Goal: Task Accomplishment & Management: Manage account settings

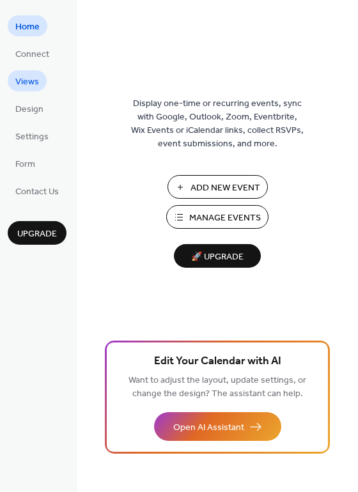
click at [24, 83] on span "Views" at bounding box center [27, 81] width 24 height 13
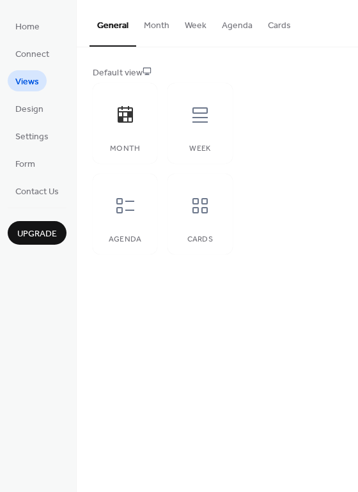
click at [154, 30] on button "Month" at bounding box center [156, 22] width 41 height 45
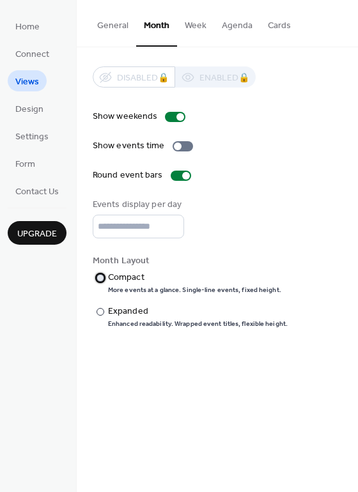
click at [133, 279] on div "Compact" at bounding box center [193, 277] width 171 height 13
click at [17, 116] on span "Design" at bounding box center [29, 109] width 28 height 13
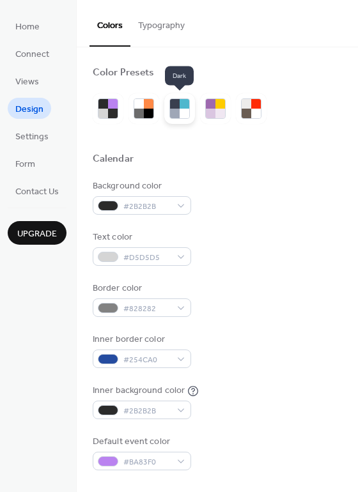
click at [180, 109] on div at bounding box center [185, 114] width 10 height 10
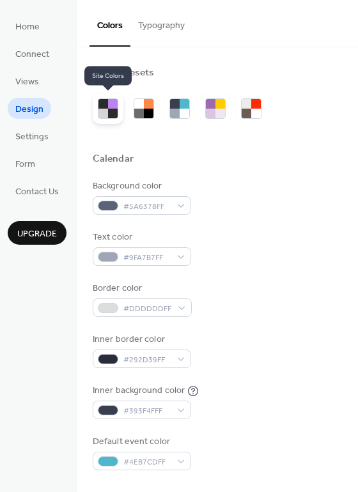
click at [105, 113] on div at bounding box center [103, 114] width 10 height 10
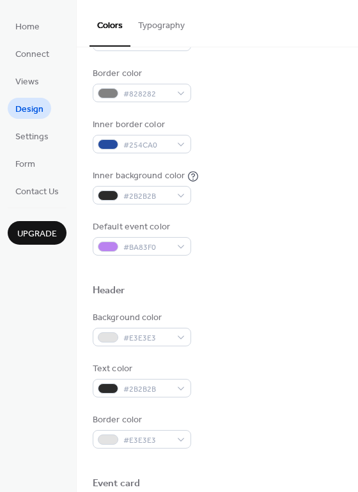
scroll to position [256, 0]
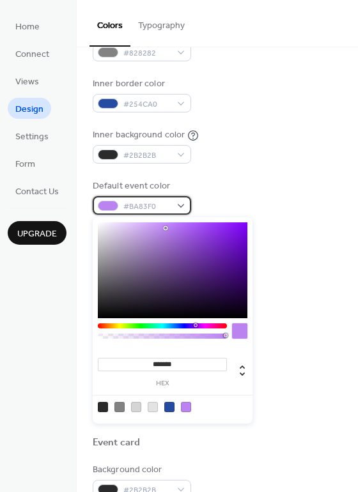
click at [175, 206] on div "#BA83F0" at bounding box center [142, 205] width 98 height 19
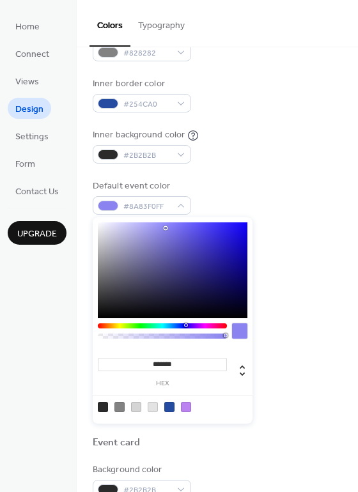
click at [185, 327] on div at bounding box center [162, 326] width 129 height 5
type input "*******"
drag, startPoint x: 164, startPoint y: 228, endPoint x: 241, endPoint y: 228, distance: 76.7
click at [241, 228] on div at bounding box center [241, 227] width 3 height 3
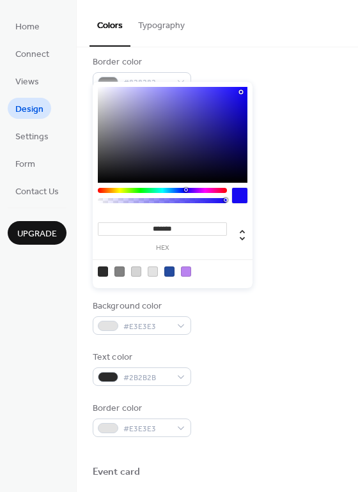
scroll to position [228, 0]
click at [295, 76] on div "Border color #828282" at bounding box center [217, 71] width 249 height 35
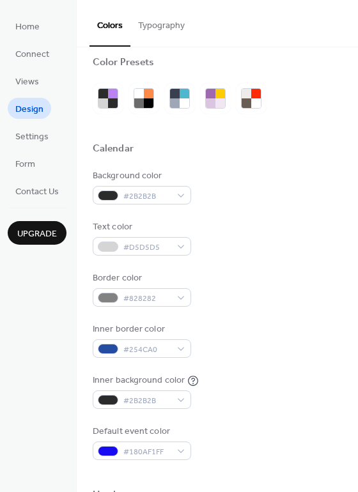
scroll to position [0, 0]
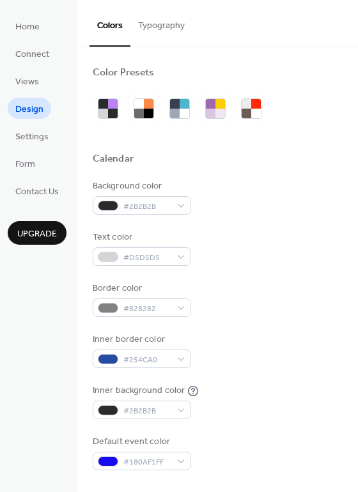
click at [163, 26] on button "Typography" at bounding box center [161, 22] width 62 height 45
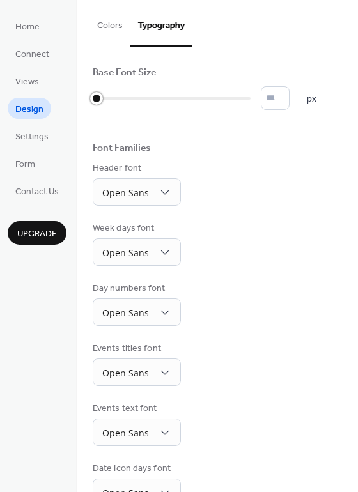
click at [98, 100] on div at bounding box center [96, 98] width 13 height 13
click at [98, 96] on div at bounding box center [96, 98] width 13 height 13
click at [204, 94] on div at bounding box center [172, 98] width 158 height 20
type input "*"
drag, startPoint x: 210, startPoint y: 96, endPoint x: 114, endPoint y: 99, distance: 96.0
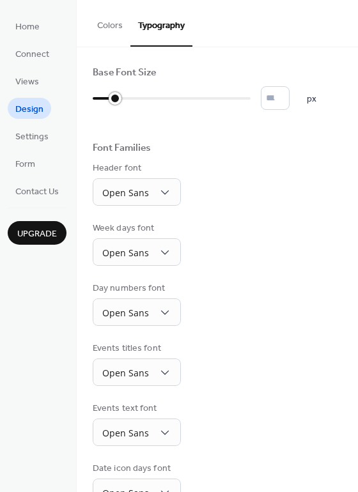
click at [114, 99] on div at bounding box center [115, 98] width 13 height 13
click at [104, 24] on button "Colors" at bounding box center [110, 22] width 41 height 45
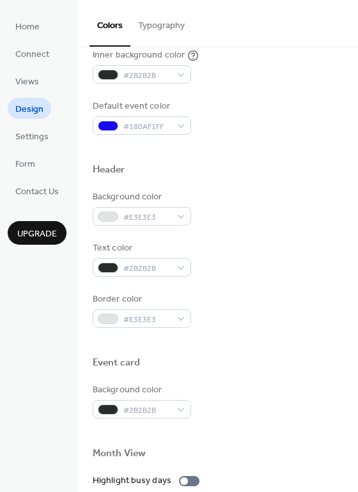
scroll to position [384, 0]
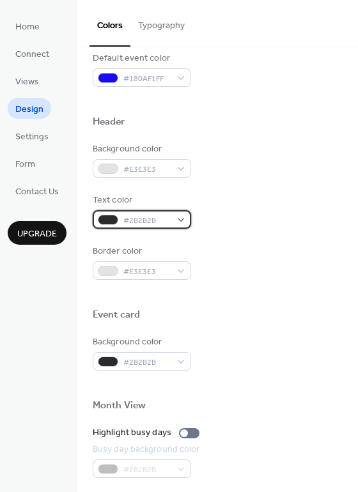
click at [185, 221] on div "#2B2B2B" at bounding box center [142, 219] width 98 height 19
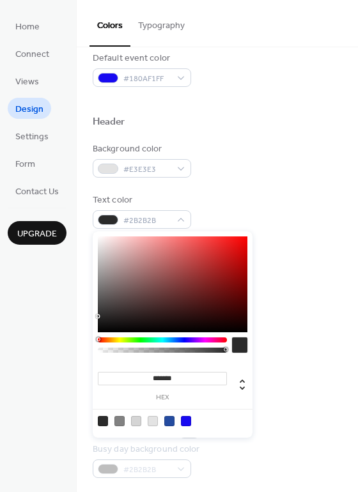
click at [100, 239] on div at bounding box center [173, 285] width 150 height 96
type input "*******"
click at [243, 329] on div at bounding box center [173, 285] width 150 height 96
click at [244, 349] on div at bounding box center [239, 345] width 15 height 15
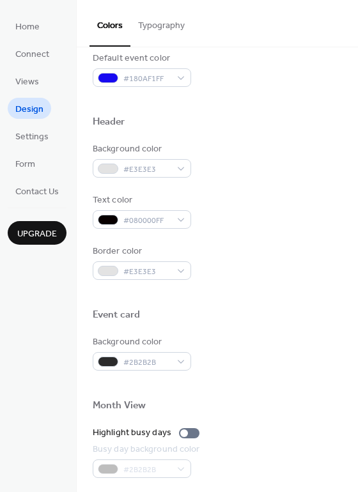
click at [324, 323] on div "Event card" at bounding box center [217, 317] width 249 height 17
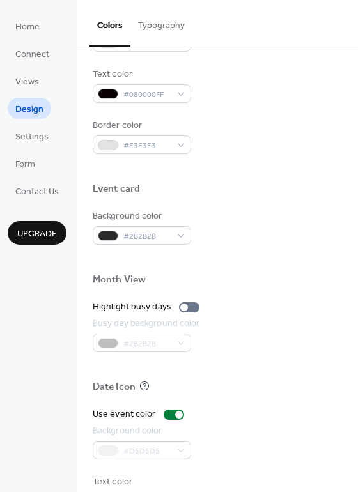
scroll to position [547, 0]
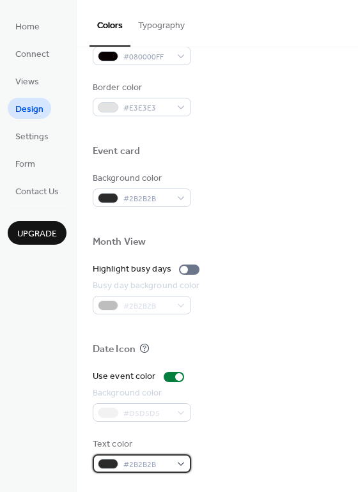
click at [182, 468] on div "#2B2B2B" at bounding box center [142, 464] width 98 height 19
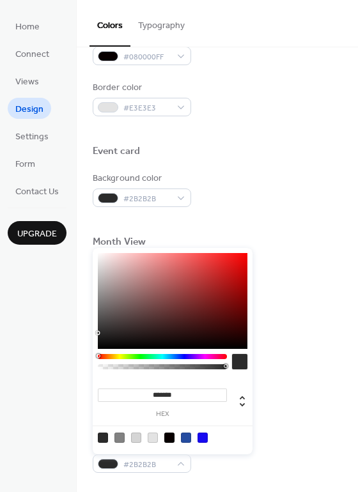
click at [101, 255] on div at bounding box center [173, 301] width 150 height 96
click at [97, 255] on div at bounding box center [98, 255] width 3 height 3
click at [150, 441] on div at bounding box center [153, 438] width 10 height 10
type input "*******"
click at [294, 302] on div "Busy day background color #2B2B2B" at bounding box center [217, 296] width 249 height 35
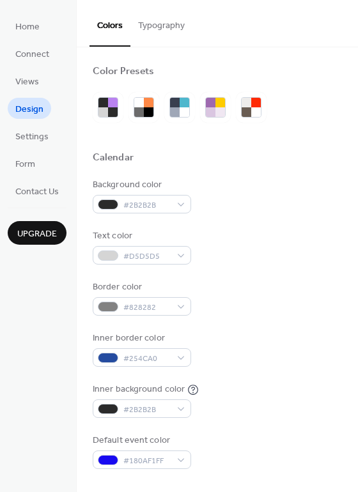
scroll to position [0, 0]
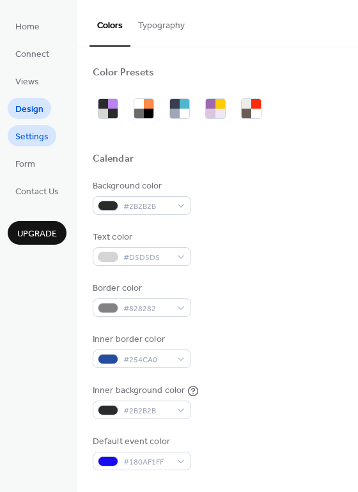
click at [42, 138] on span "Settings" at bounding box center [31, 136] width 33 height 13
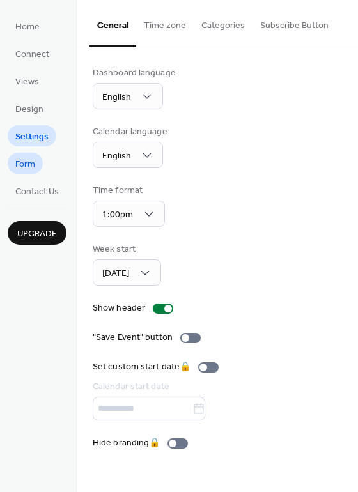
click at [37, 162] on link "Form" at bounding box center [25, 163] width 35 height 21
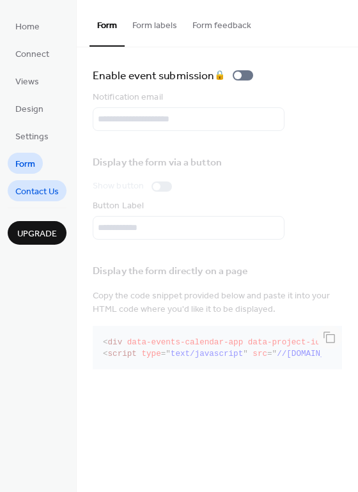
click at [58, 193] on span "Contact Us" at bounding box center [36, 191] width 43 height 13
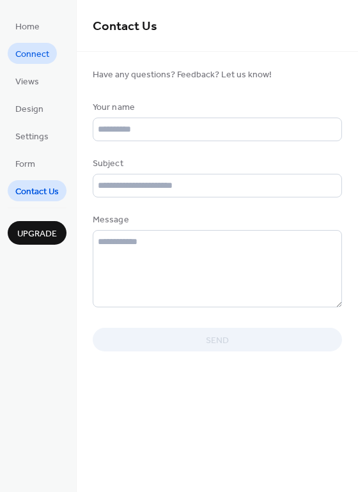
click at [43, 52] on span "Connect" at bounding box center [32, 54] width 34 height 13
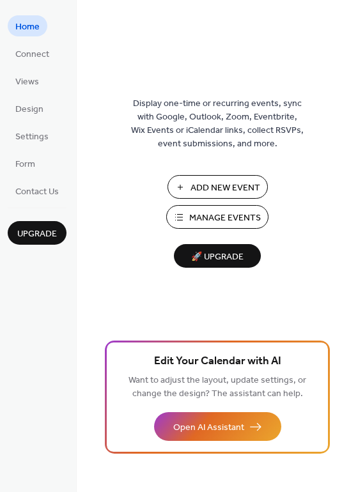
click at [228, 222] on span "Manage Events" at bounding box center [225, 218] width 72 height 13
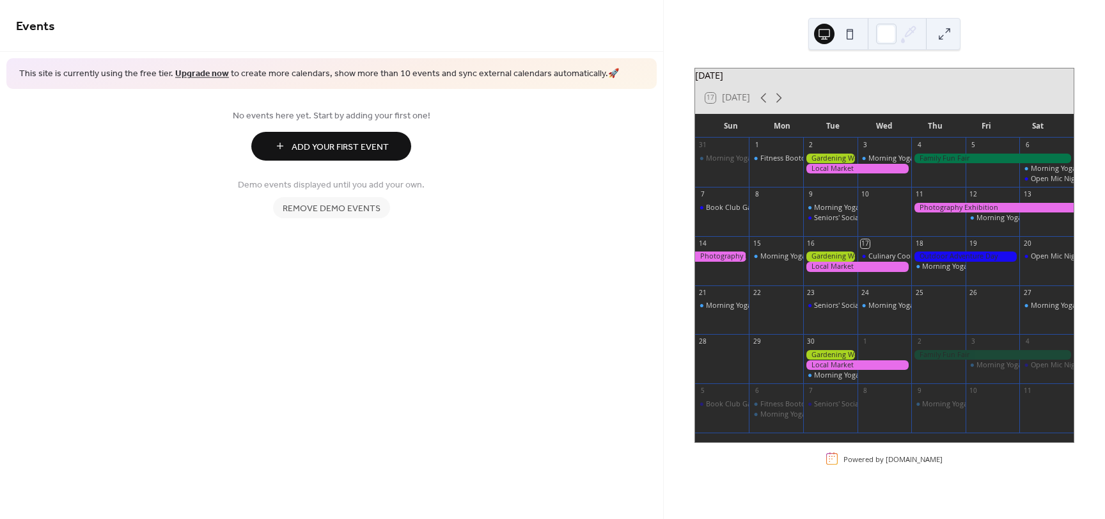
click at [826, 271] on div at bounding box center [857, 267] width 108 height 10
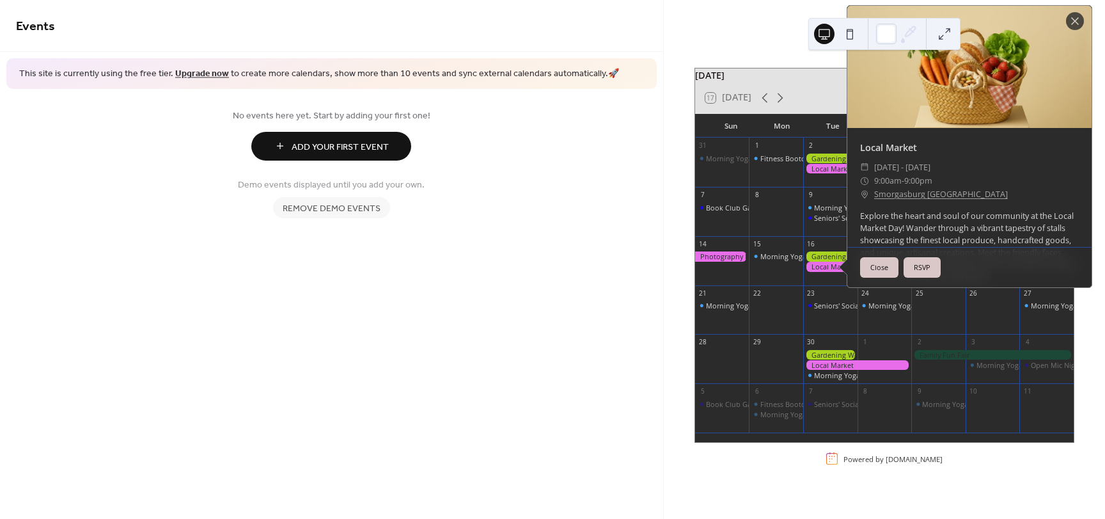
click at [877, 275] on button "Close" at bounding box center [879, 267] width 38 height 20
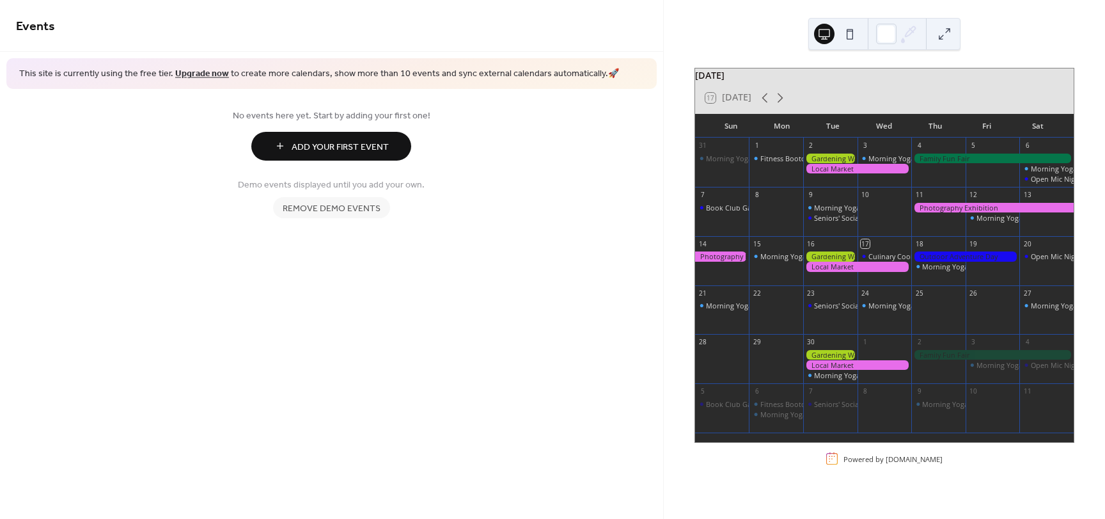
click at [860, 271] on div at bounding box center [857, 267] width 108 height 10
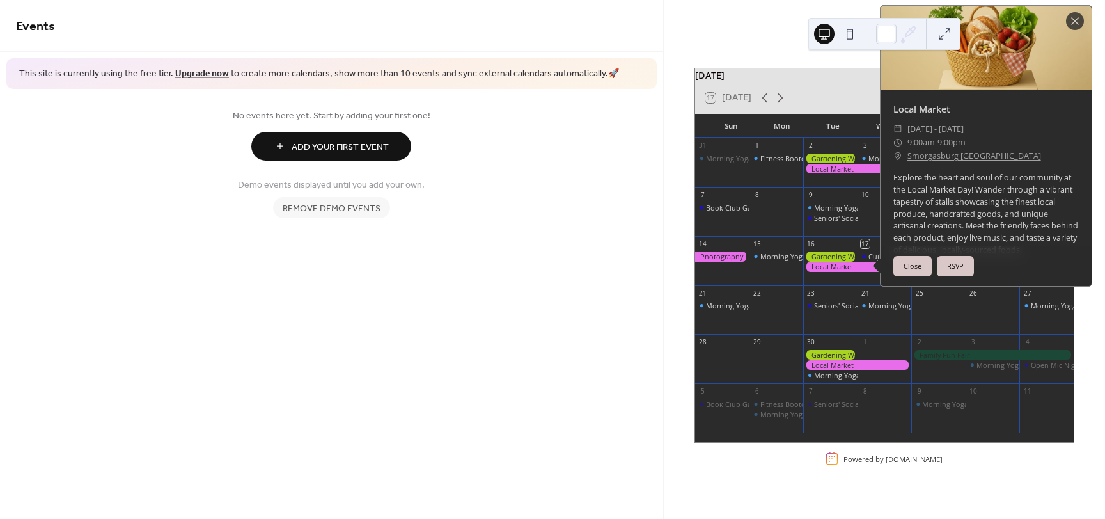
scroll to position [43, 0]
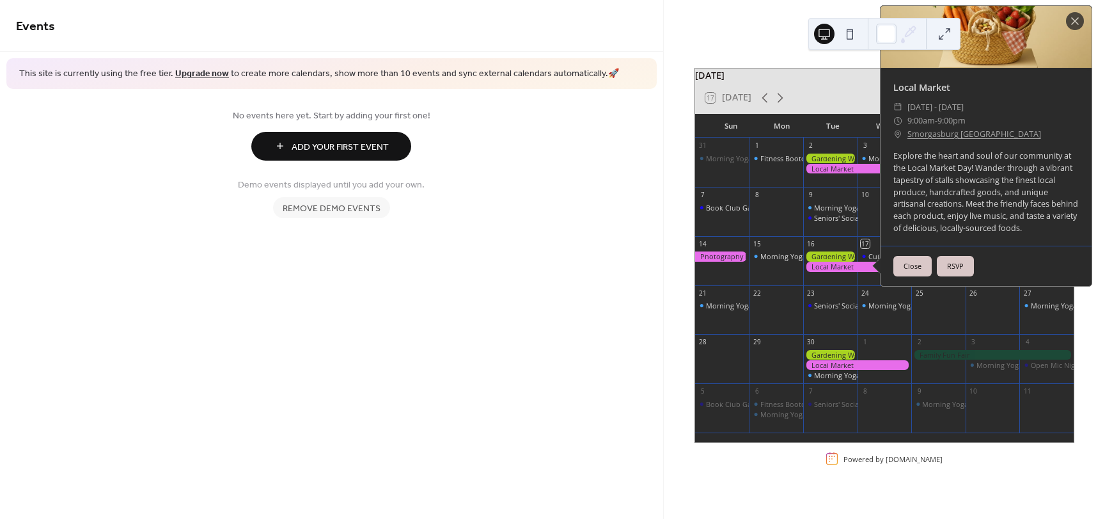
click at [334, 205] on span "Remove demo events" at bounding box center [332, 207] width 98 height 13
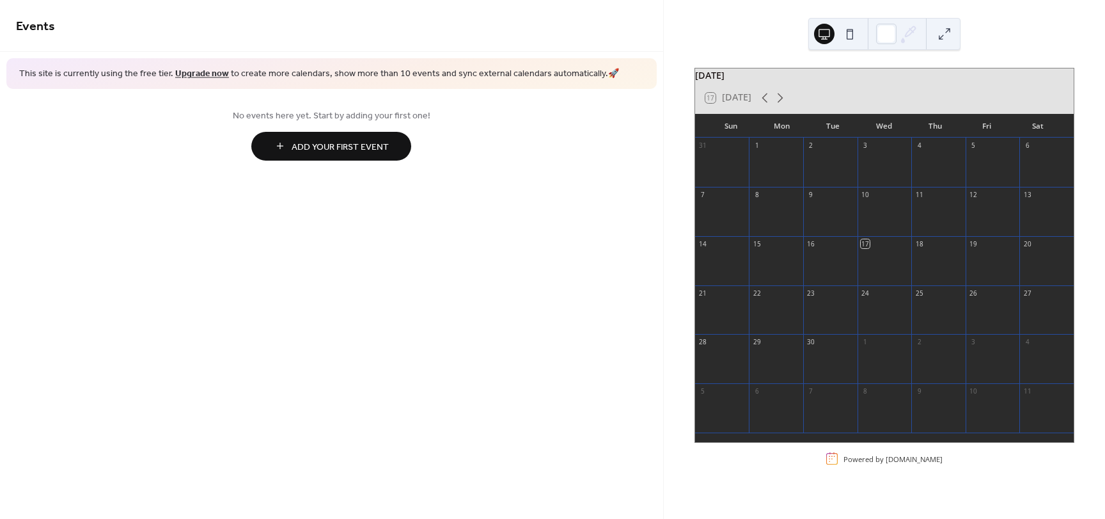
click at [384, 147] on span "Add Your First Event" at bounding box center [340, 146] width 97 height 13
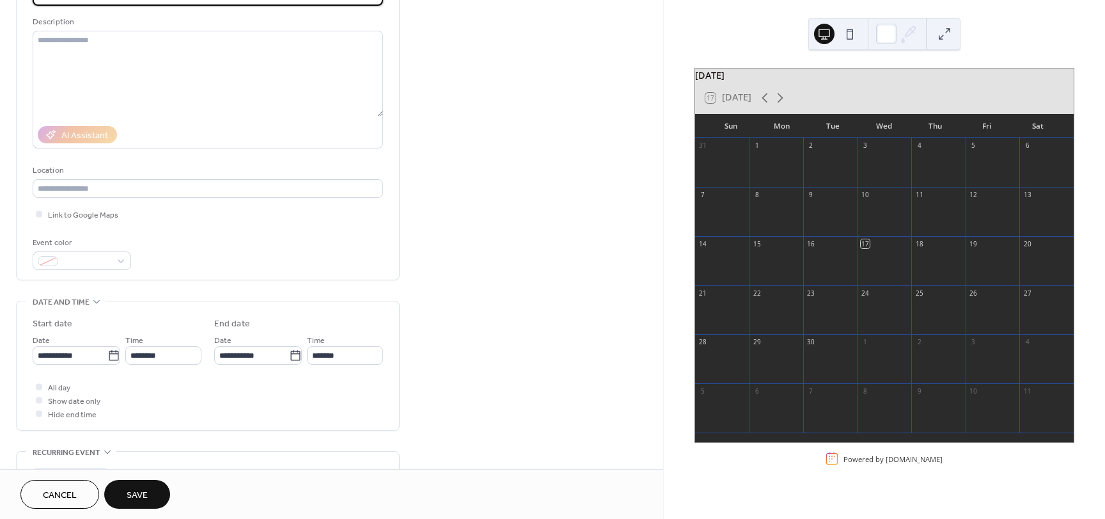
scroll to position [128, 0]
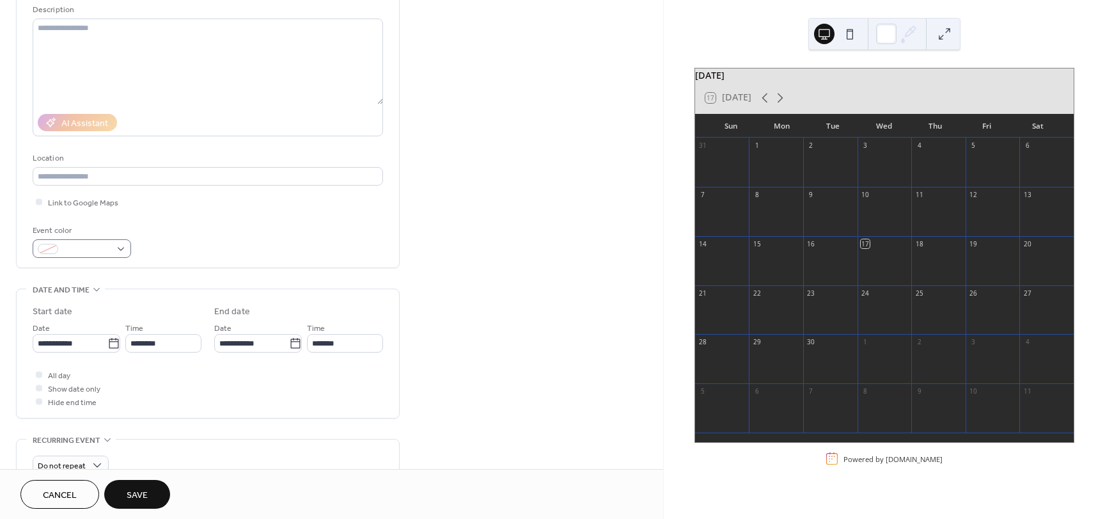
type input "*********"
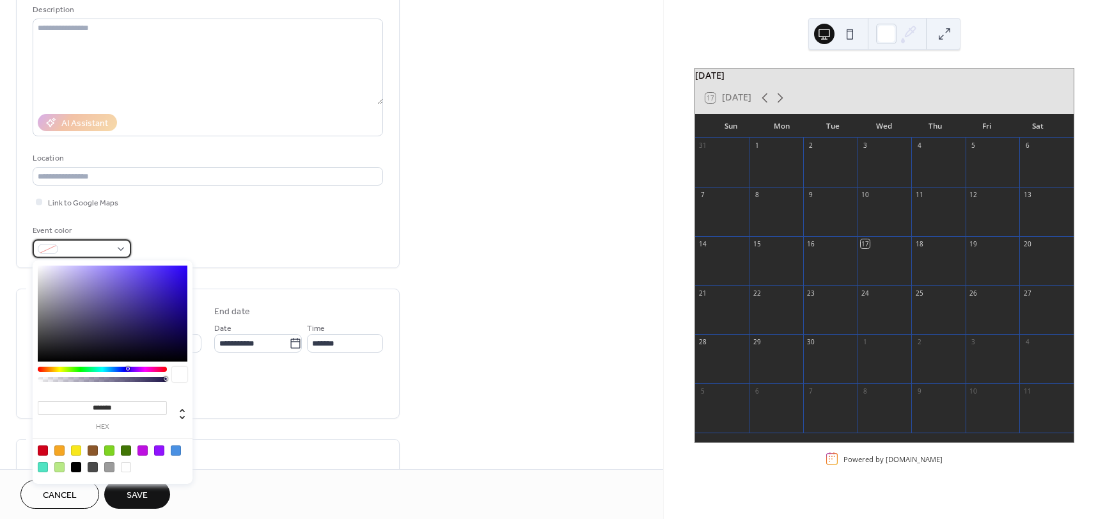
click at [74, 252] on span at bounding box center [86, 249] width 47 height 13
type input "*******"
click at [182, 269] on div at bounding box center [113, 313] width 150 height 96
click at [299, 240] on div "Event color #3109F5FF" at bounding box center [208, 241] width 350 height 34
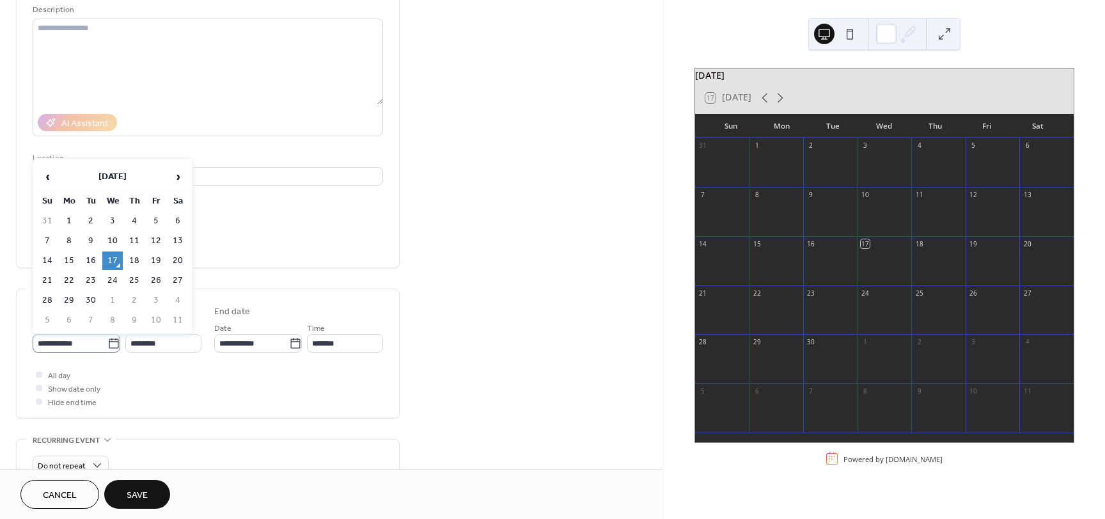
click at [118, 343] on label "**********" at bounding box center [77, 343] width 88 height 19
click at [107, 343] on input "**********" at bounding box center [70, 343] width 75 height 19
click at [139, 263] on td "18" at bounding box center [134, 260] width 20 height 19
type input "**********"
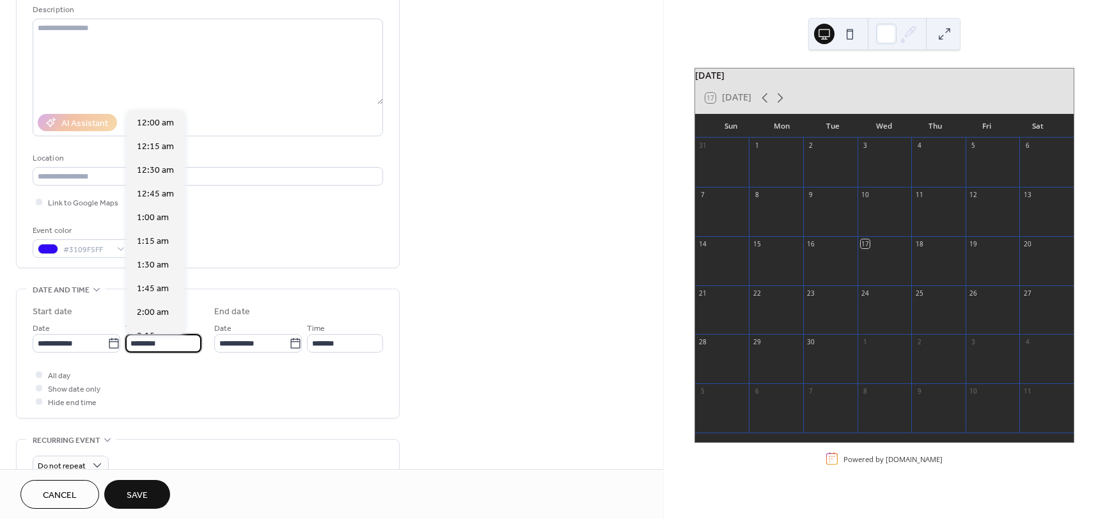
click at [186, 346] on input "********" at bounding box center [163, 343] width 76 height 19
click at [162, 246] on span "6:00 pm" at bounding box center [153, 243] width 33 height 13
type input "*******"
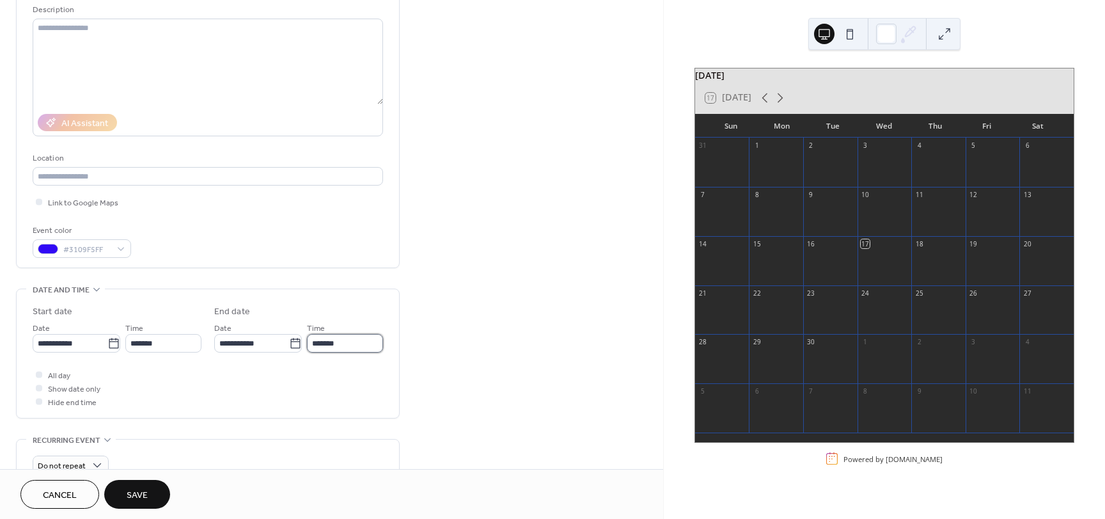
click at [351, 342] on input "*******" at bounding box center [345, 343] width 76 height 19
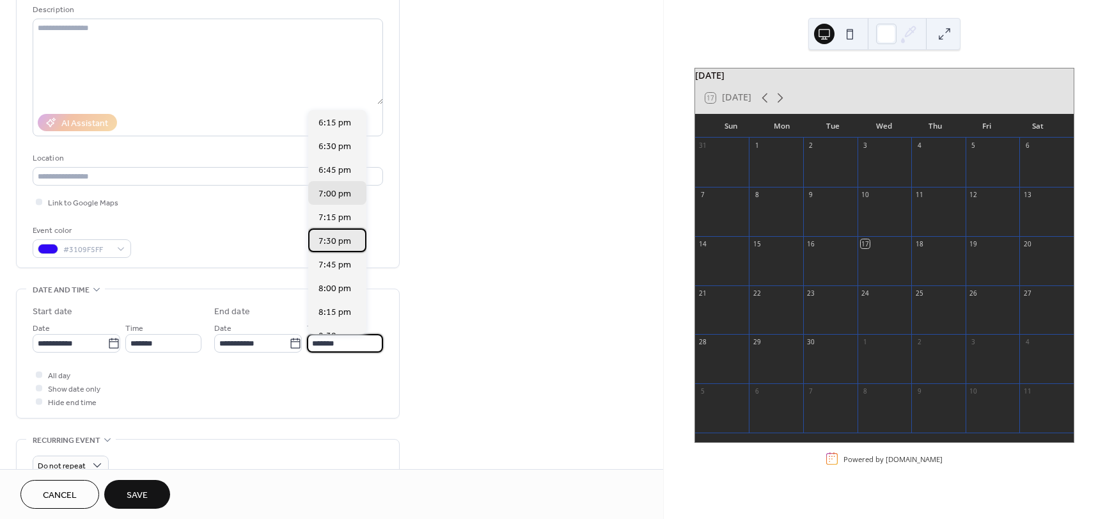
click at [343, 239] on span "7:30 pm" at bounding box center [335, 241] width 33 height 13
type input "*******"
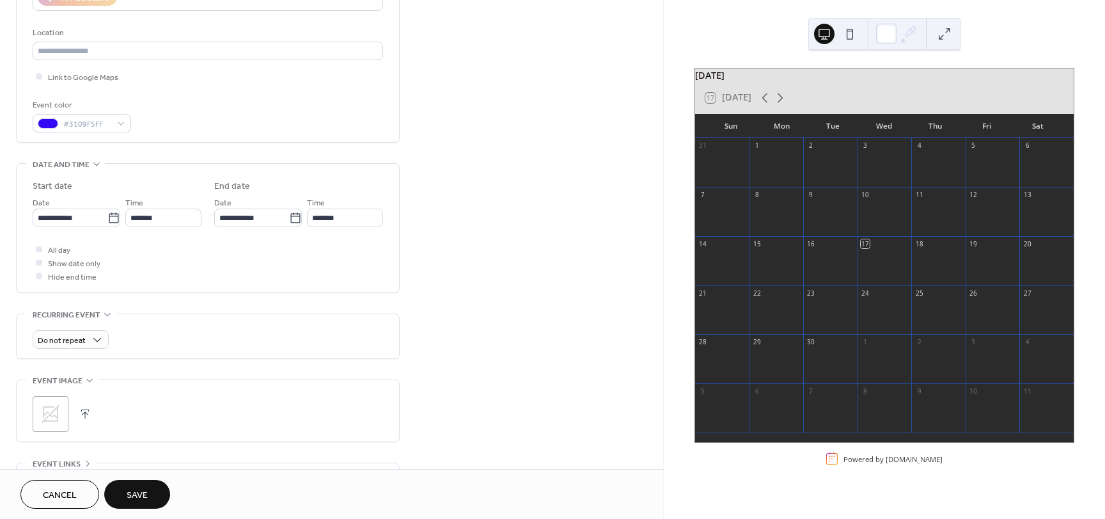
scroll to position [256, 0]
click at [88, 336] on div "Do not repeat" at bounding box center [71, 336] width 76 height 19
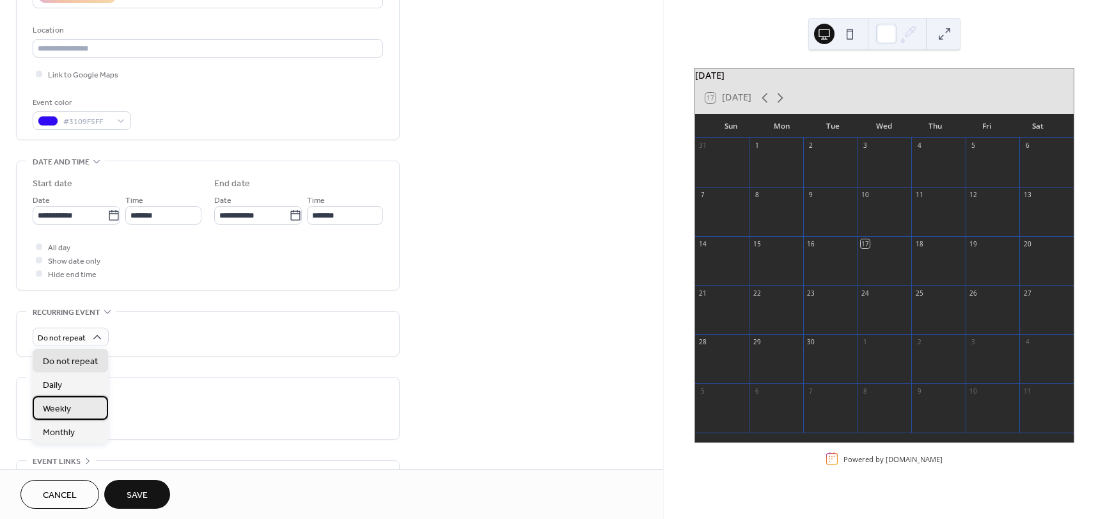
click at [77, 405] on div "Weekly" at bounding box center [70, 408] width 75 height 24
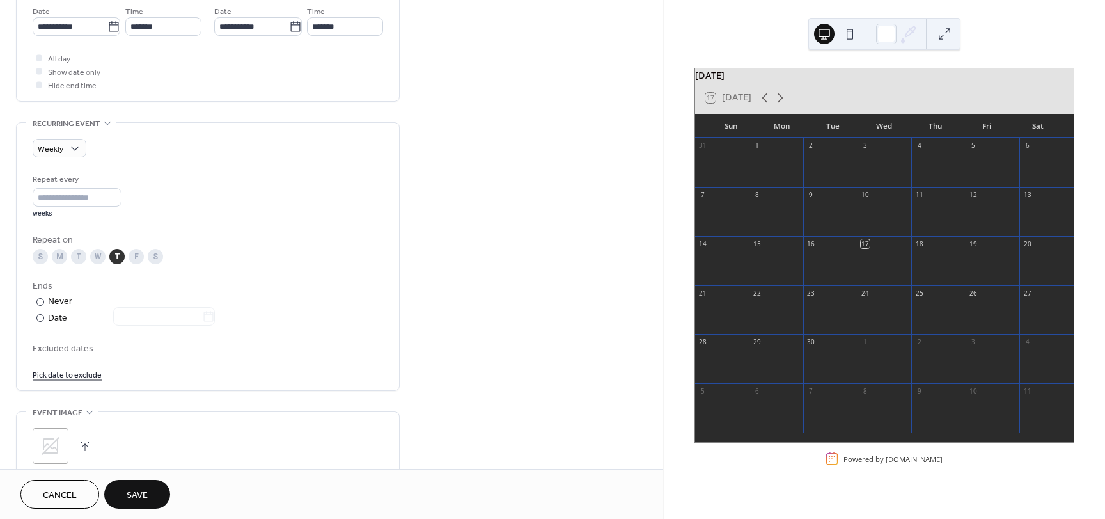
scroll to position [448, 0]
click at [138, 492] on span "Save" at bounding box center [137, 495] width 21 height 13
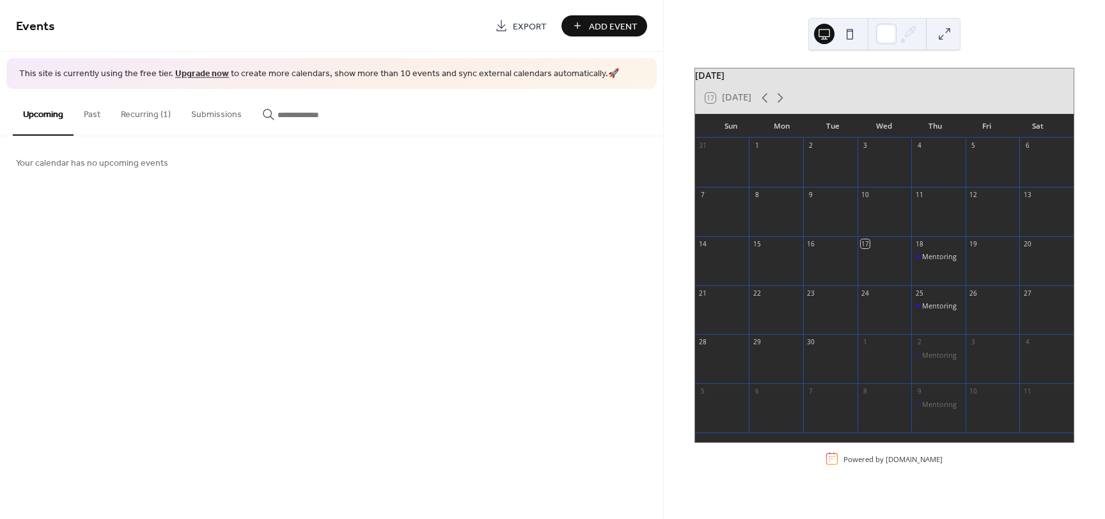
click at [848, 33] on button at bounding box center [850, 34] width 20 height 20
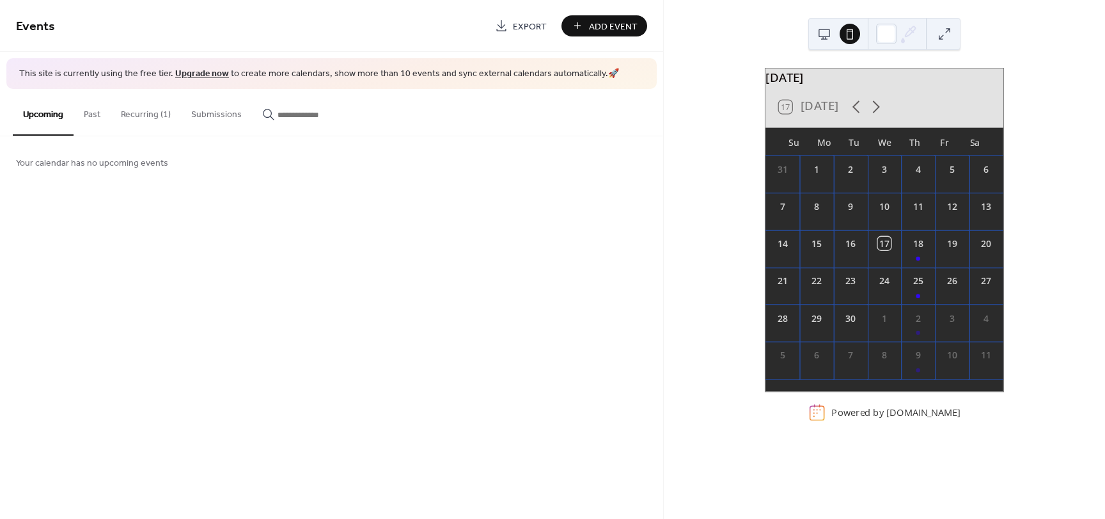
click at [824, 33] on button at bounding box center [824, 34] width 20 height 20
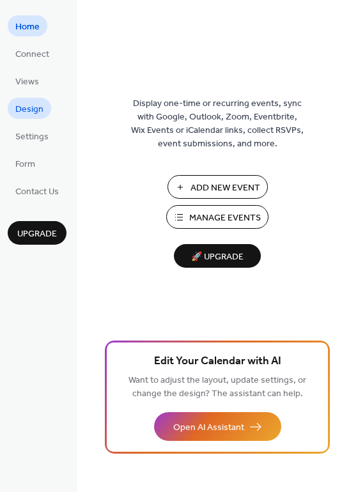
click at [39, 111] on span "Design" at bounding box center [29, 109] width 28 height 13
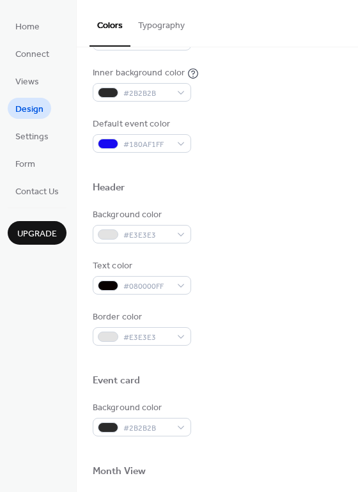
scroll to position [320, 0]
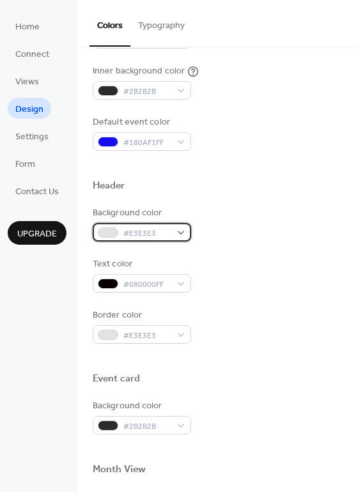
click at [182, 231] on div "#E3E3E3" at bounding box center [142, 232] width 98 height 19
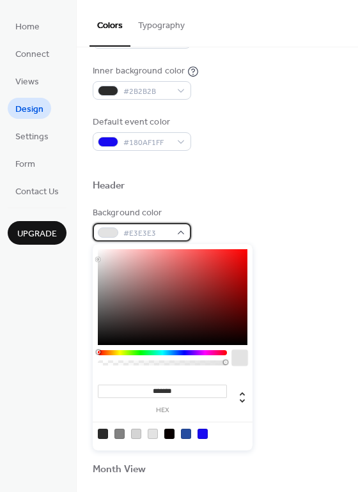
click at [182, 231] on div "#E3E3E3" at bounding box center [142, 232] width 98 height 19
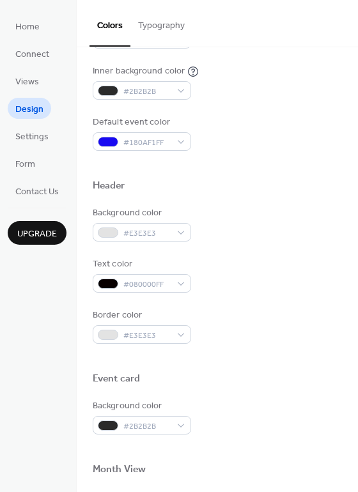
click at [163, 24] on button "Typography" at bounding box center [161, 22] width 62 height 45
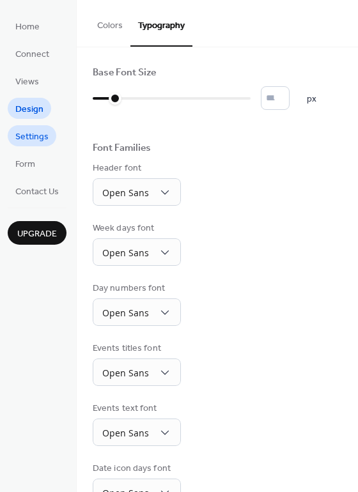
click at [35, 137] on span "Settings" at bounding box center [31, 136] width 33 height 13
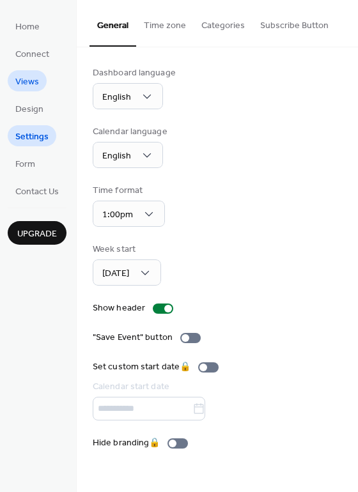
click at [37, 77] on span "Views" at bounding box center [27, 81] width 24 height 13
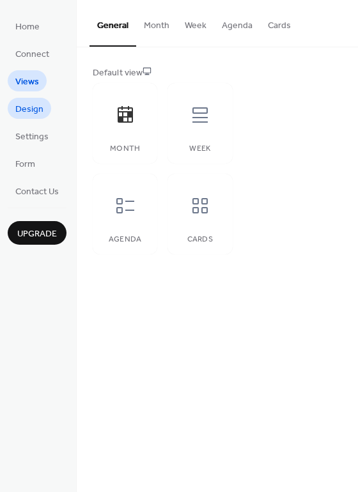
click at [39, 111] on span "Design" at bounding box center [29, 109] width 28 height 13
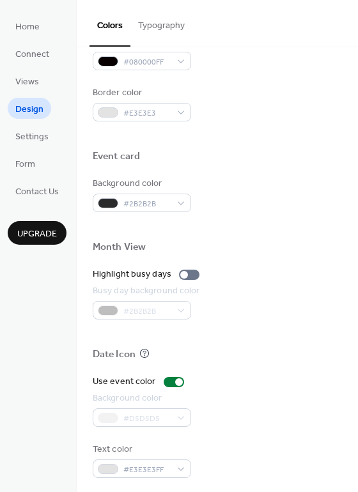
scroll to position [547, 0]
